Goal: Find specific page/section: Find specific page/section

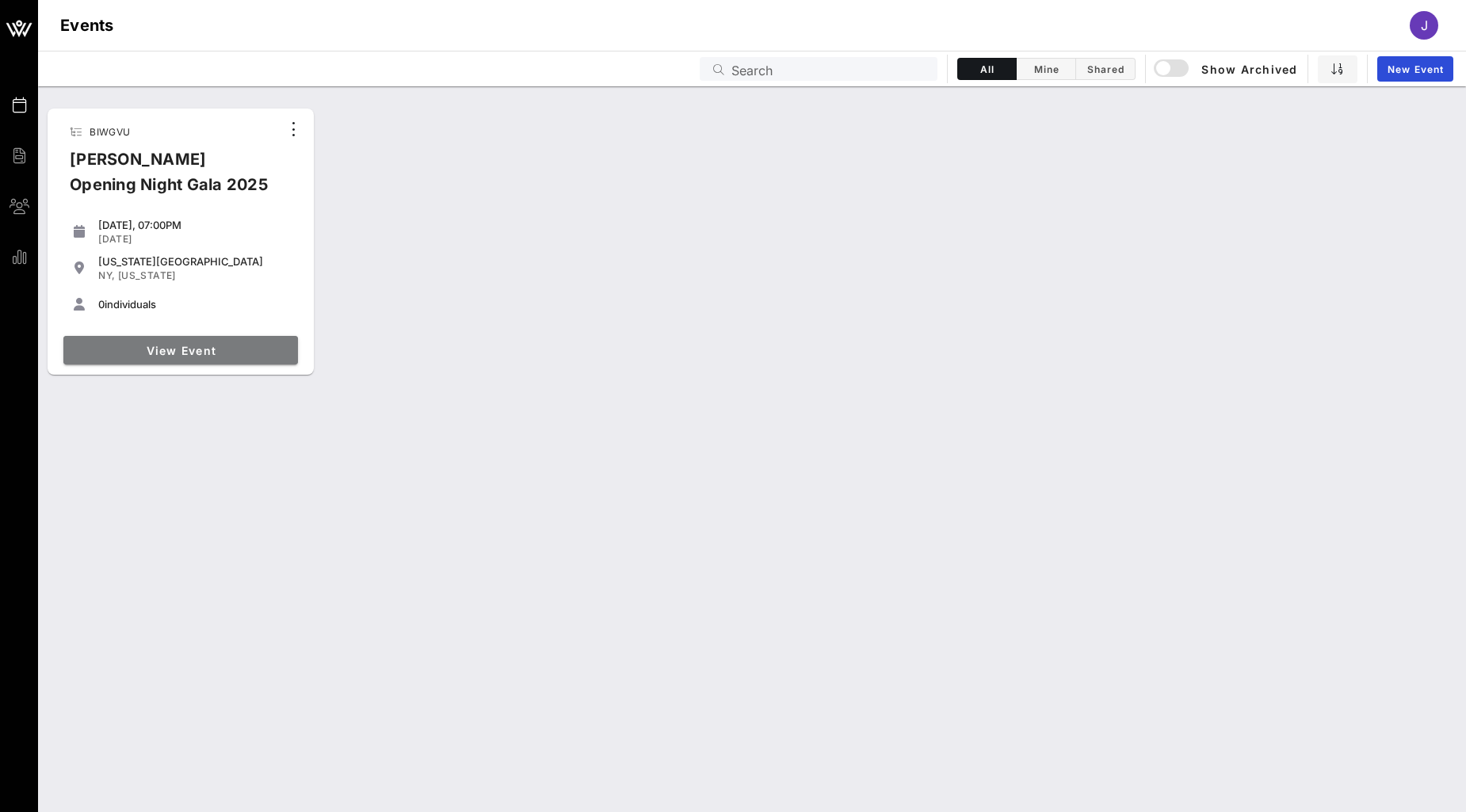
click at [230, 358] on link "View Event" at bounding box center [181, 350] width 235 height 28
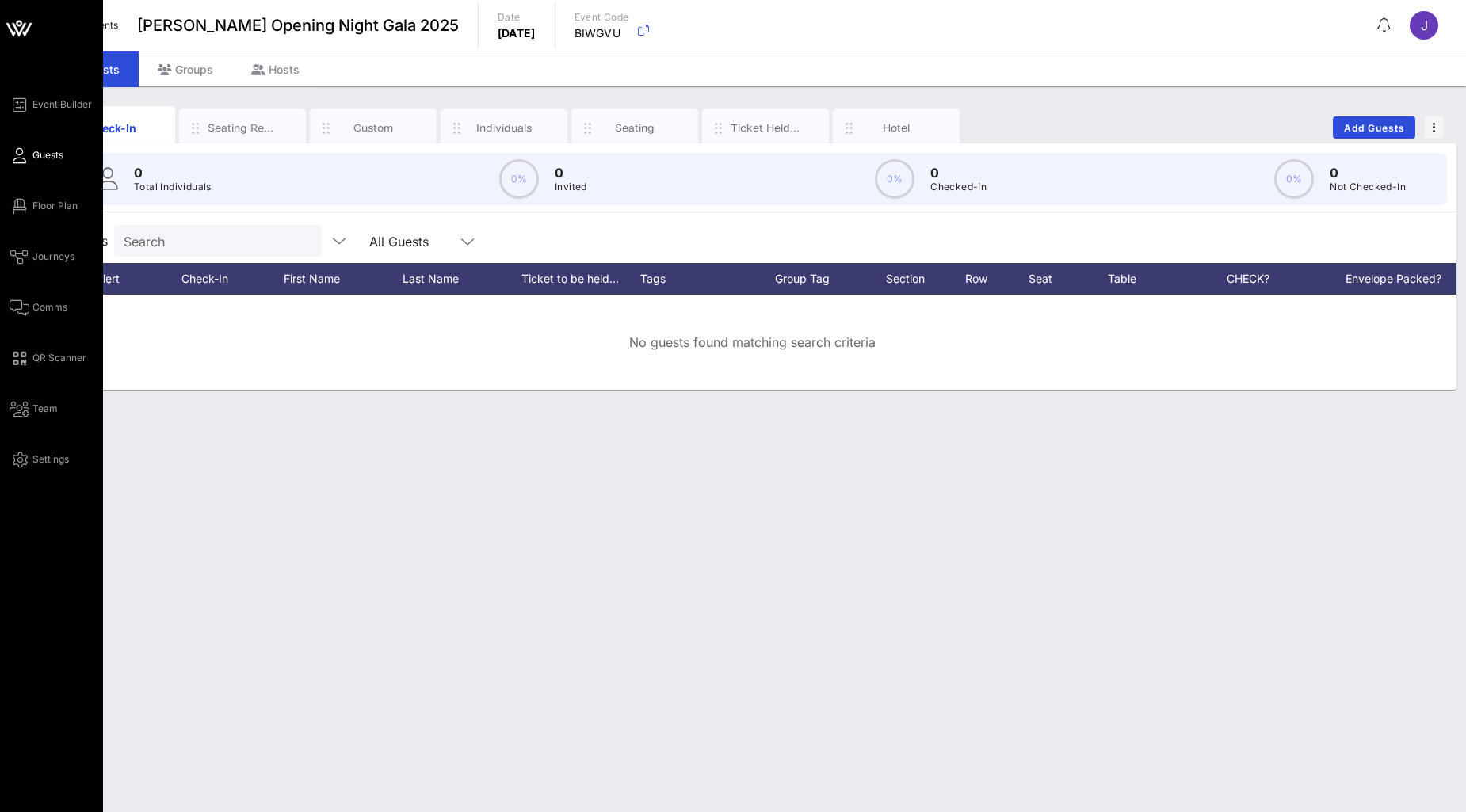
click at [27, 194] on div "Event Builder Guests Floor Plan Journeys Comms QR Scanner Team Settings" at bounding box center [56, 281] width 93 height 374
click at [32, 206] on span "Floor Plan" at bounding box center [55, 206] width 45 height 14
